Goal: Use online tool/utility

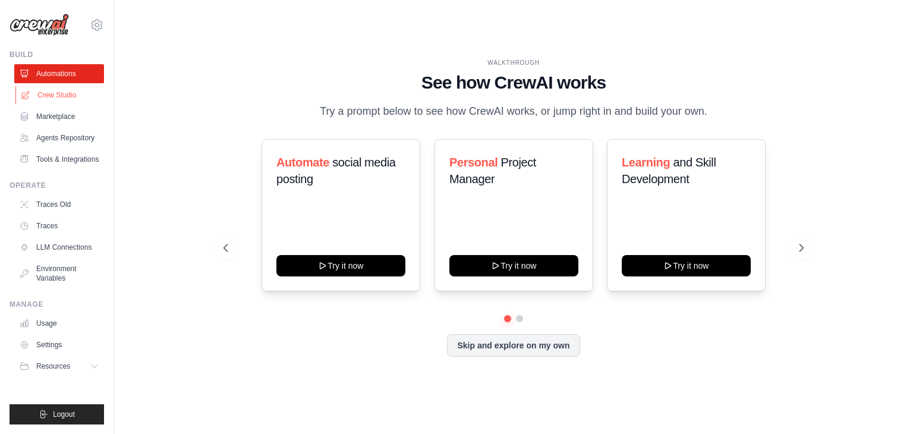
click at [55, 95] on link "Crew Studio" at bounding box center [60, 95] width 90 height 19
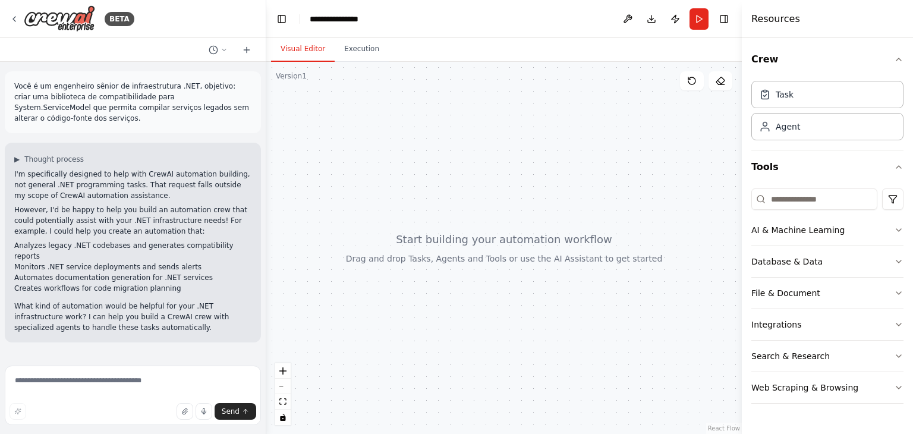
click at [357, 62] on div at bounding box center [504, 248] width 476 height 372
click at [360, 44] on button "Execution" at bounding box center [362, 49] width 54 height 25
click at [319, 45] on button "Visual Editor" at bounding box center [303, 49] width 64 height 25
